Goal: Find contact information: Find contact information

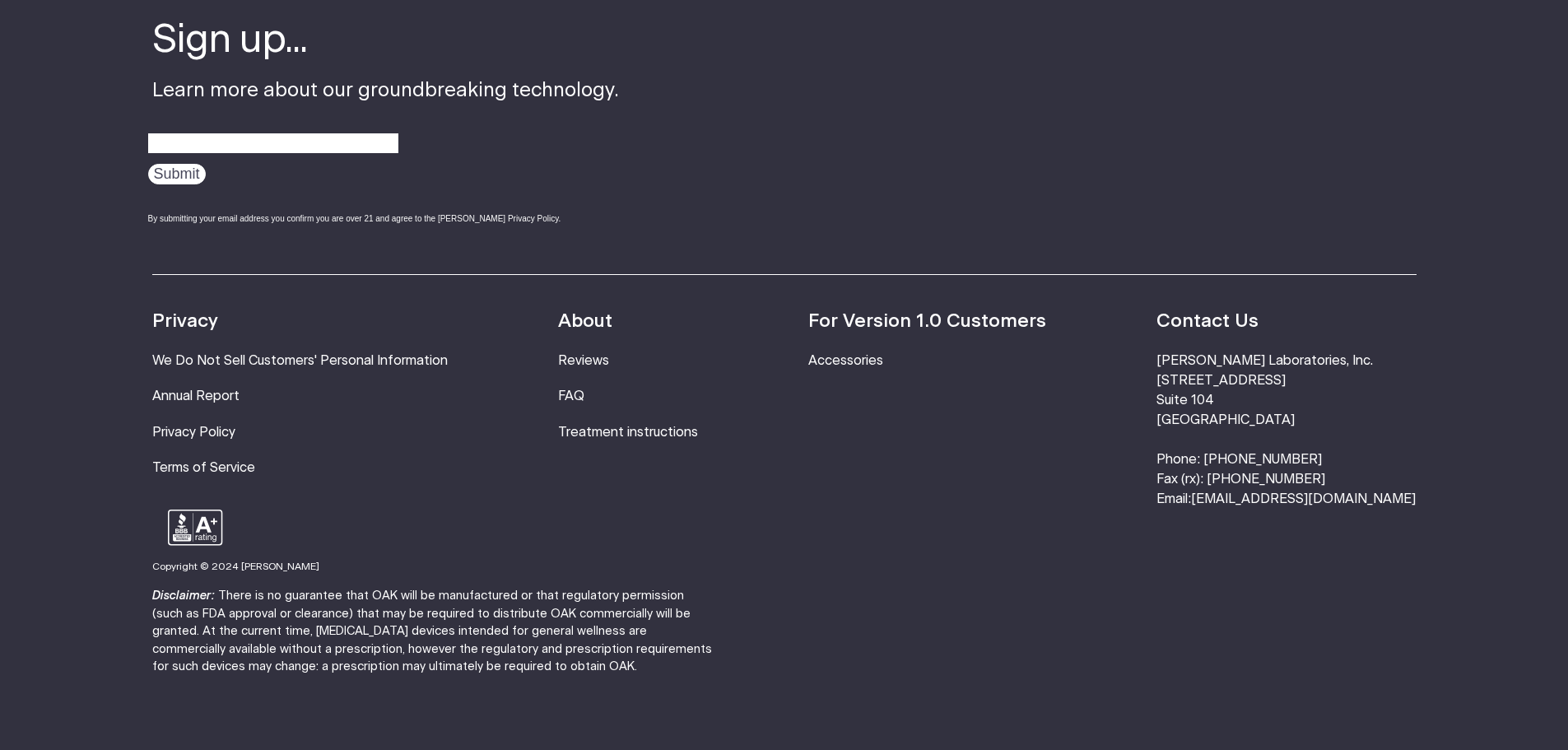
scroll to position [5595, 0]
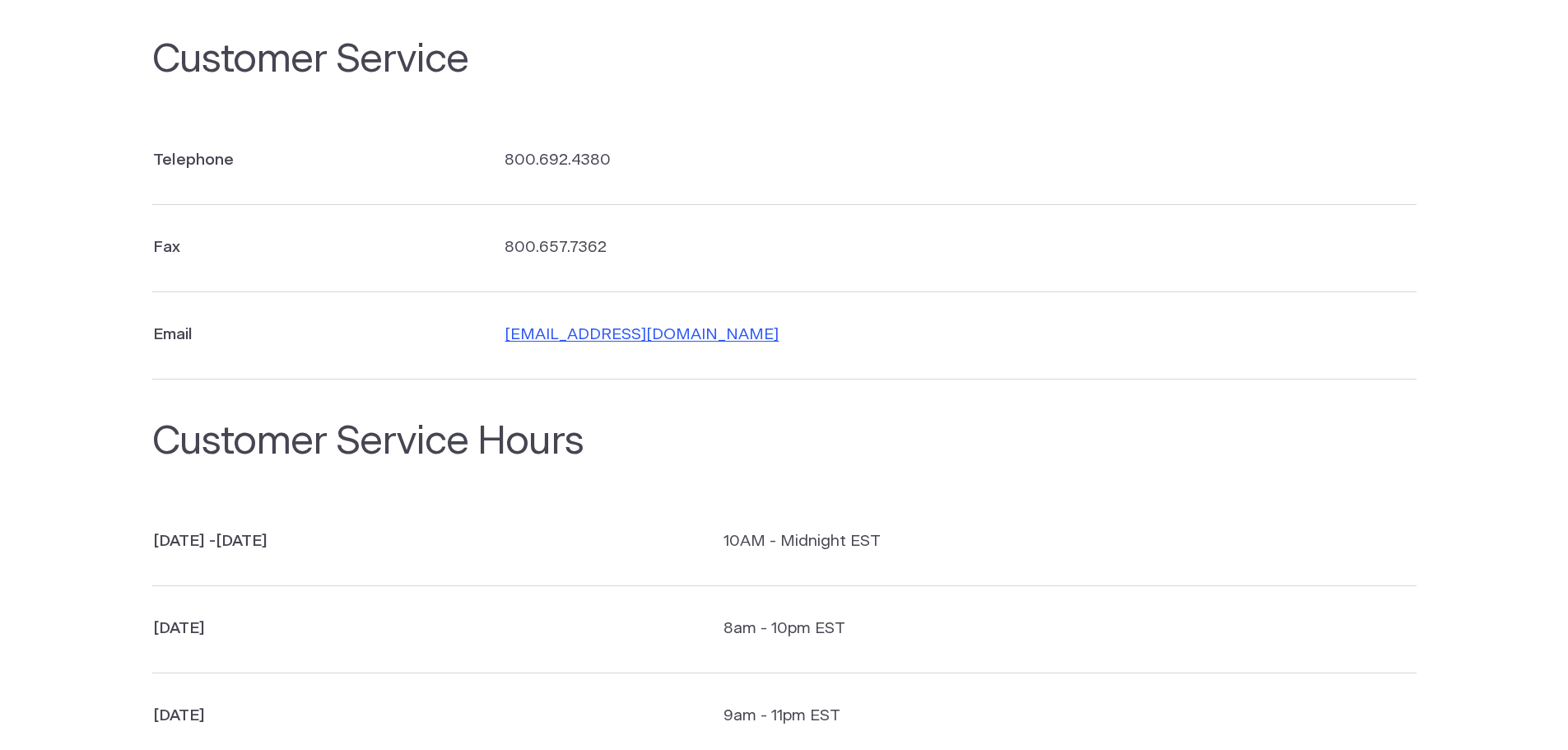
scroll to position [329, 0]
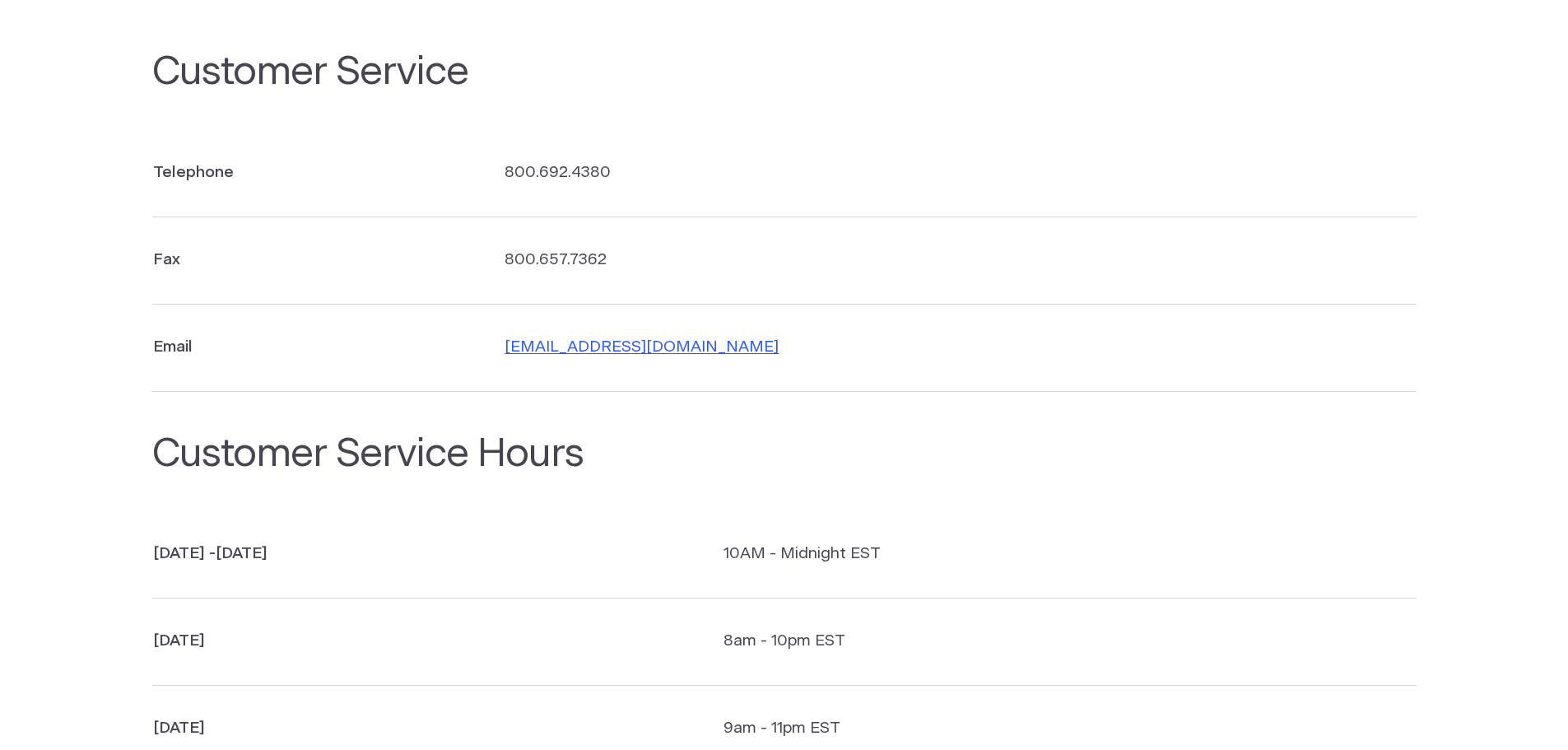
click at [586, 348] on td "[EMAIL_ADDRESS][DOMAIN_NAME]" at bounding box center [949, 348] width 935 height 88
copy section "[EMAIL_ADDRESS][DOMAIN_NAME]"
